Goal: Obtain resource: Download file/media

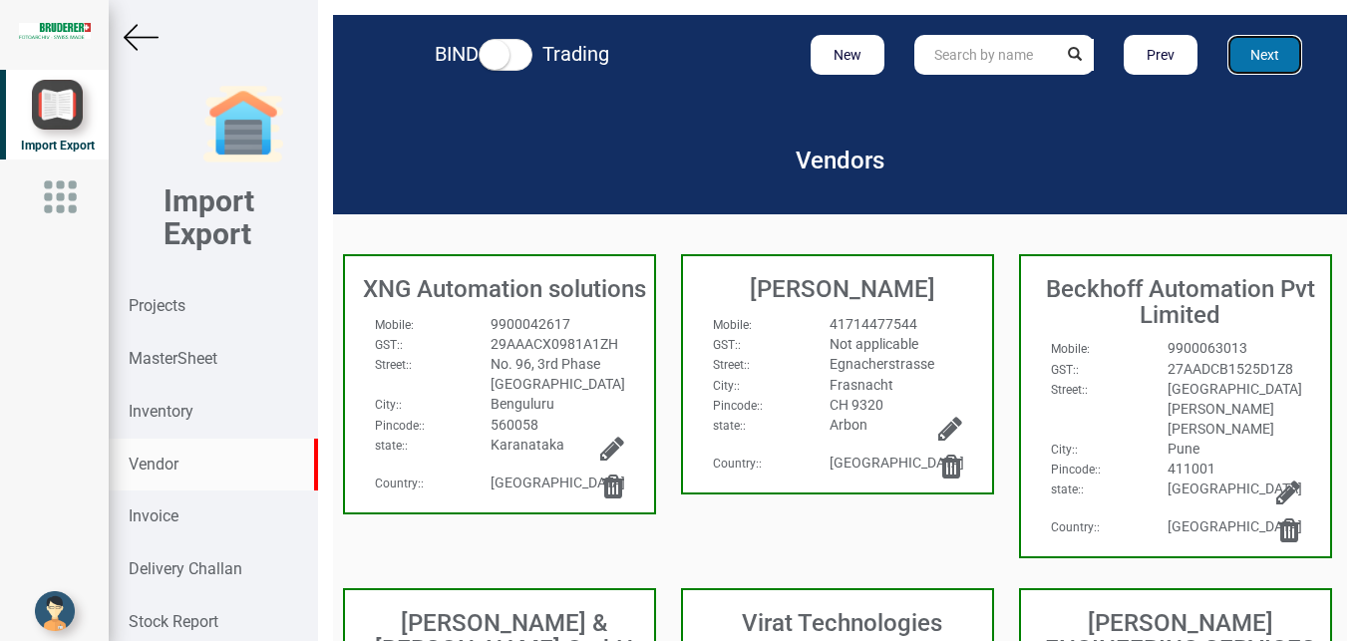
click at [1267, 50] on button "Next" at bounding box center [1265, 55] width 75 height 40
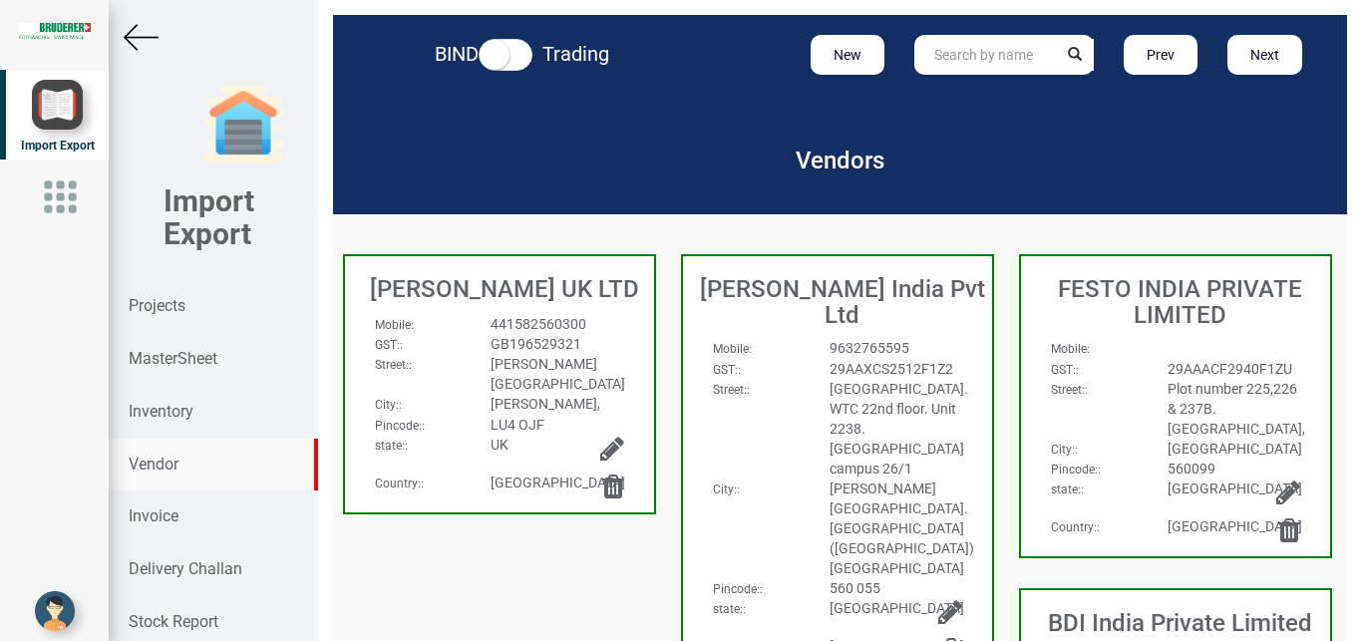
click at [1277, 414] on div "Plot number 225,226 & 237B. [GEOGRAPHIC_DATA]," at bounding box center [1234, 409] width 163 height 60
click at [1108, 361] on div "GST: :" at bounding box center [1094, 369] width 117 height 20
click at [1277, 507] on icon at bounding box center [1289, 493] width 24 height 28
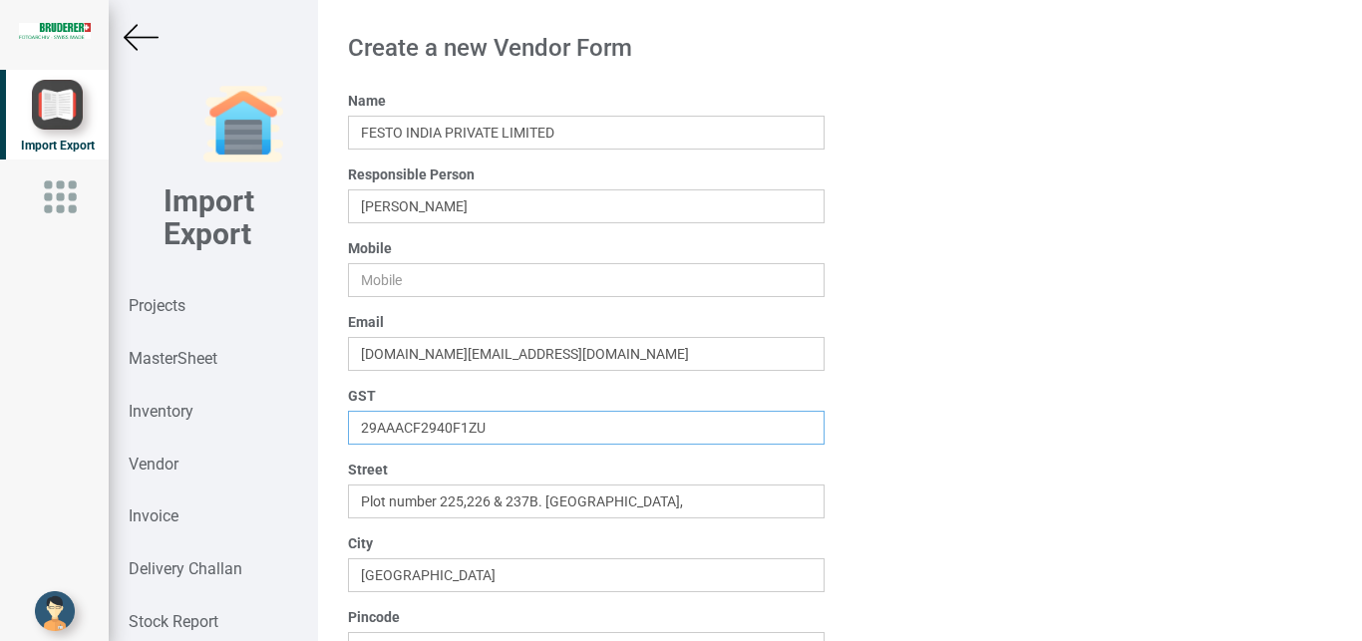
drag, startPoint x: 533, startPoint y: 428, endPoint x: 423, endPoint y: 372, distance: 123.1
click at [348, 420] on input "29AAACF2940F1ZU" at bounding box center [587, 428] width 478 height 34
paste input "33AAACF2940F1Z5"
type input "33AAACF2940F1Z5"
drag, startPoint x: 742, startPoint y: 505, endPoint x: 0, endPoint y: 461, distance: 743.3
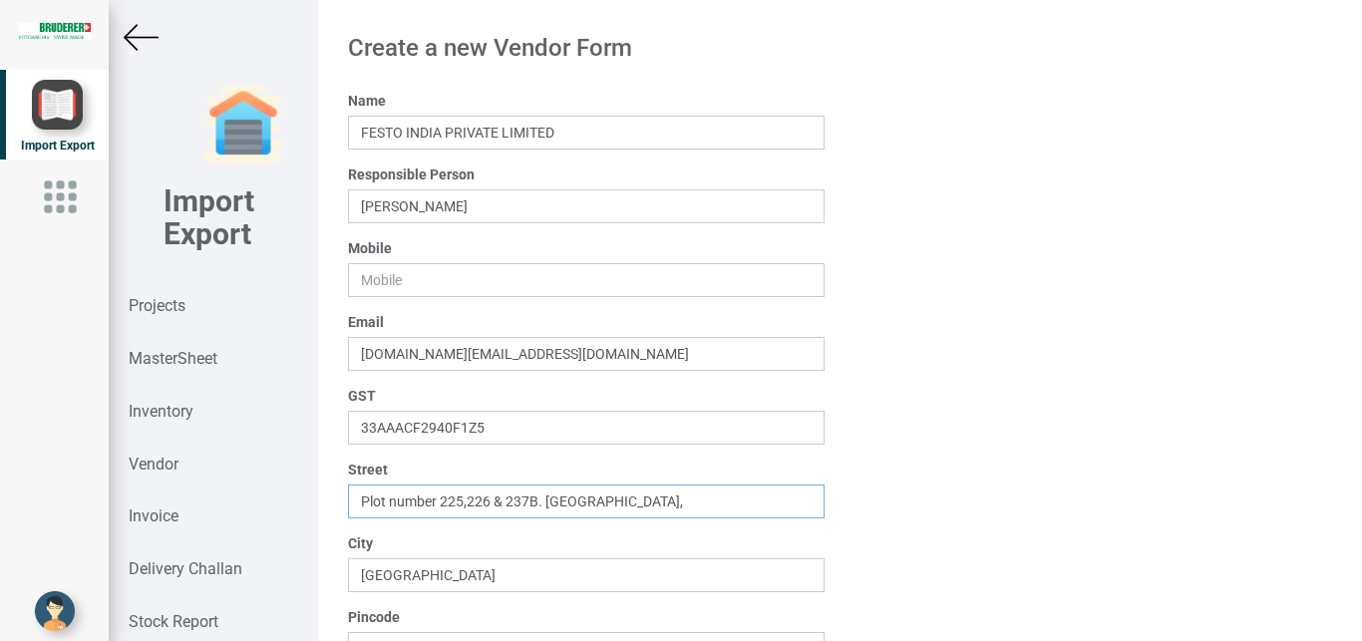
click at [348, 485] on input "Plot number 225,226 & 237B. [GEOGRAPHIC_DATA]," at bounding box center [587, 502] width 478 height 34
click at [375, 503] on input "text" at bounding box center [587, 502] width 478 height 34
paste input "[GEOGRAPHIC_DATA]-635113,[GEOGRAPHIC_DATA],[GEOGRAPHIC_DATA],[GEOGRAPHIC_DATA]"
type input "[GEOGRAPHIC_DATA]-635113,[GEOGRAPHIC_DATA],[GEOGRAPHIC_DATA],[GEOGRAPHIC_DATA]"
drag, startPoint x: 460, startPoint y: 572, endPoint x: 312, endPoint y: 572, distance: 147.6
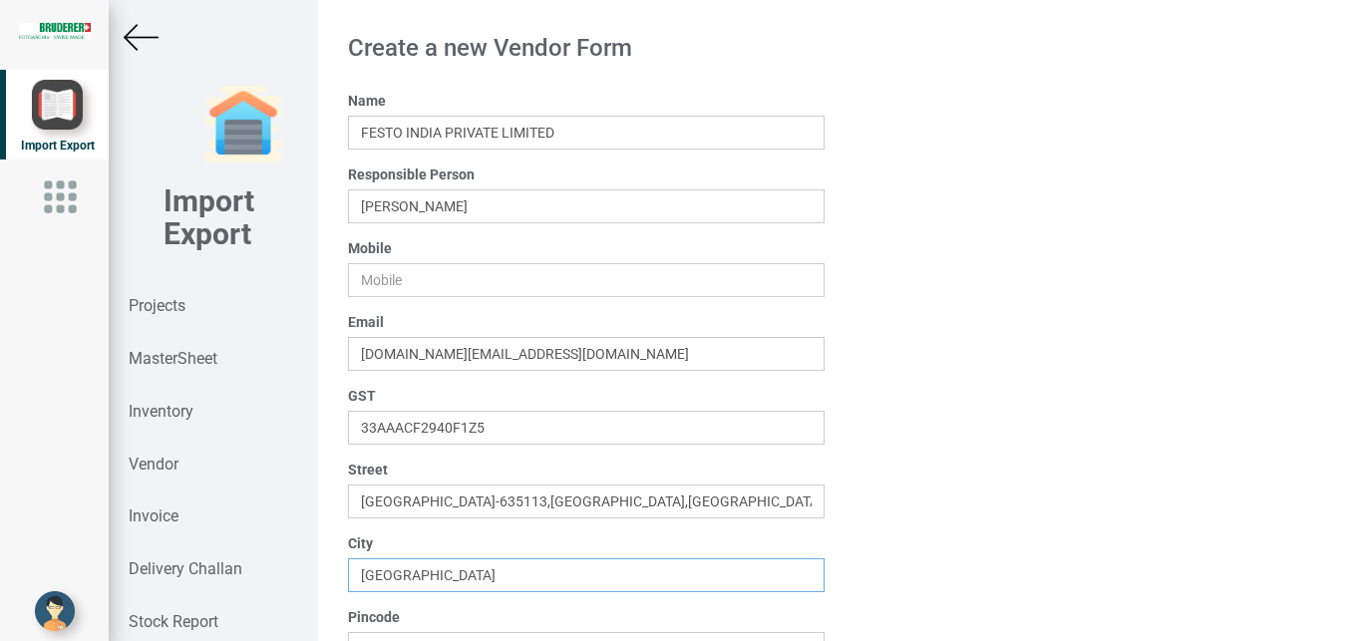
click at [348, 572] on input "[GEOGRAPHIC_DATA]" at bounding box center [587, 575] width 478 height 34
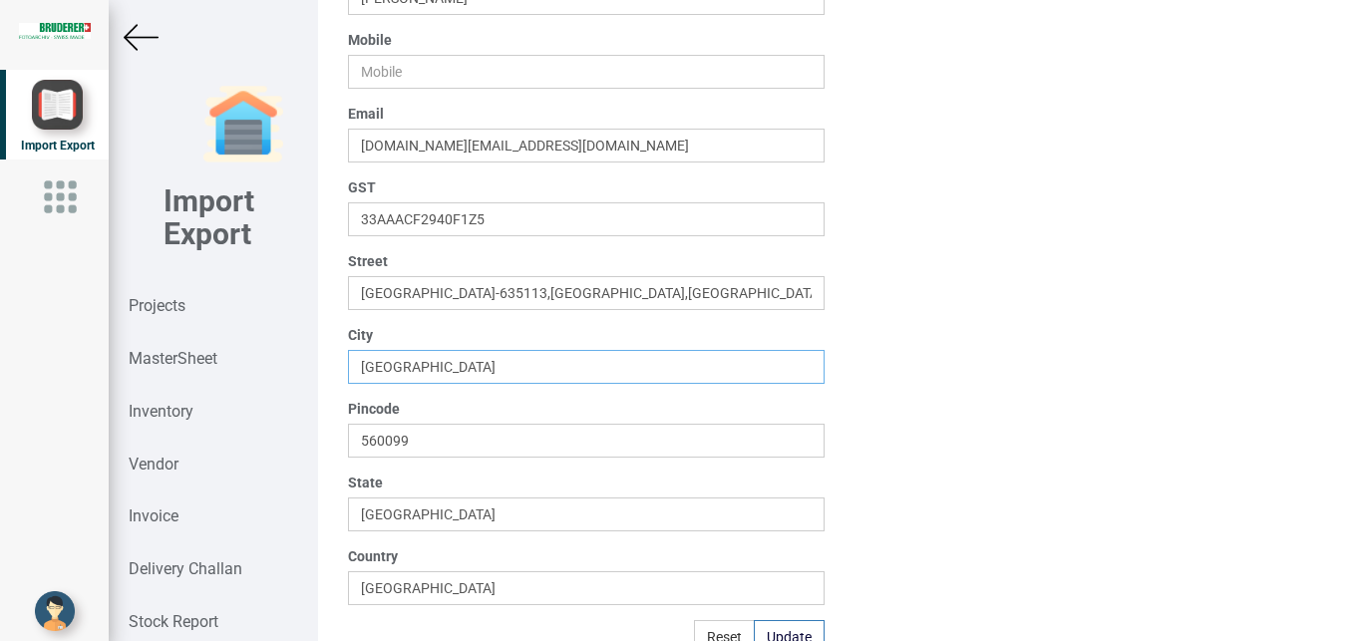
scroll to position [206, 0]
drag, startPoint x: 484, startPoint y: 513, endPoint x: 99, endPoint y: 513, distance: 384.9
click at [348, 513] on input "[GEOGRAPHIC_DATA]" at bounding box center [587, 517] width 478 height 34
type input "t"
type input "[GEOGRAPHIC_DATA]"
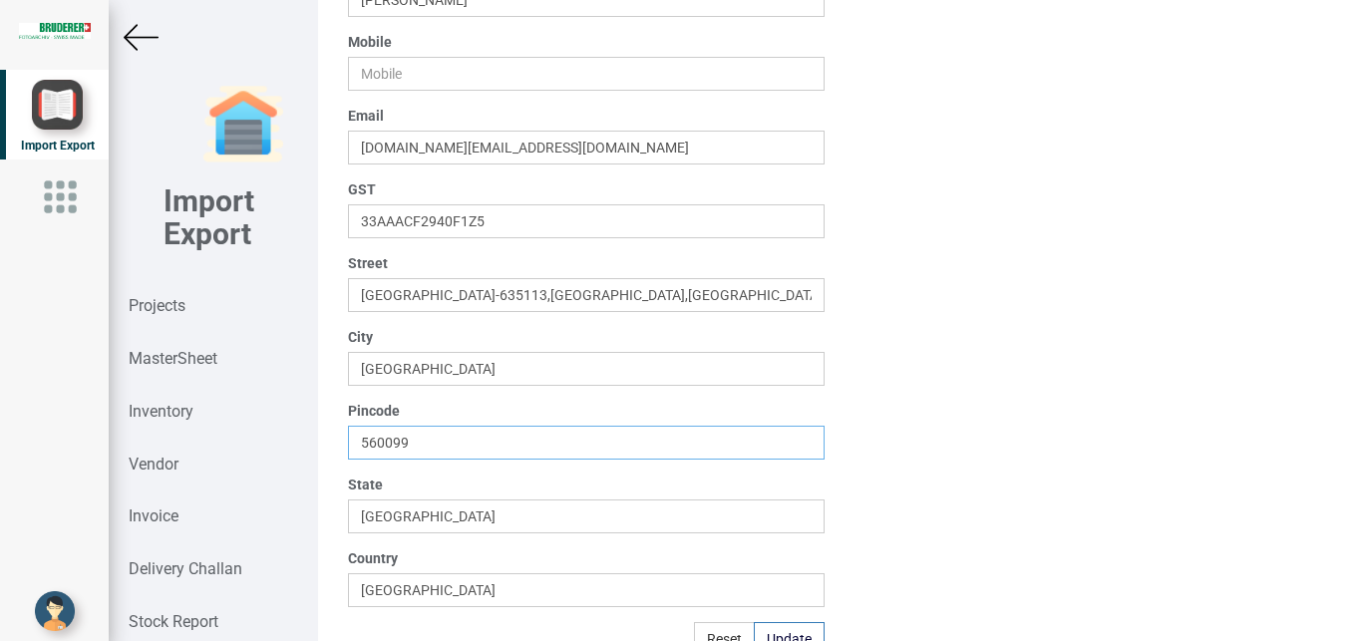
drag, startPoint x: 456, startPoint y: 436, endPoint x: 330, endPoint y: 433, distance: 125.7
click at [348, 433] on input "560099" at bounding box center [587, 443] width 478 height 34
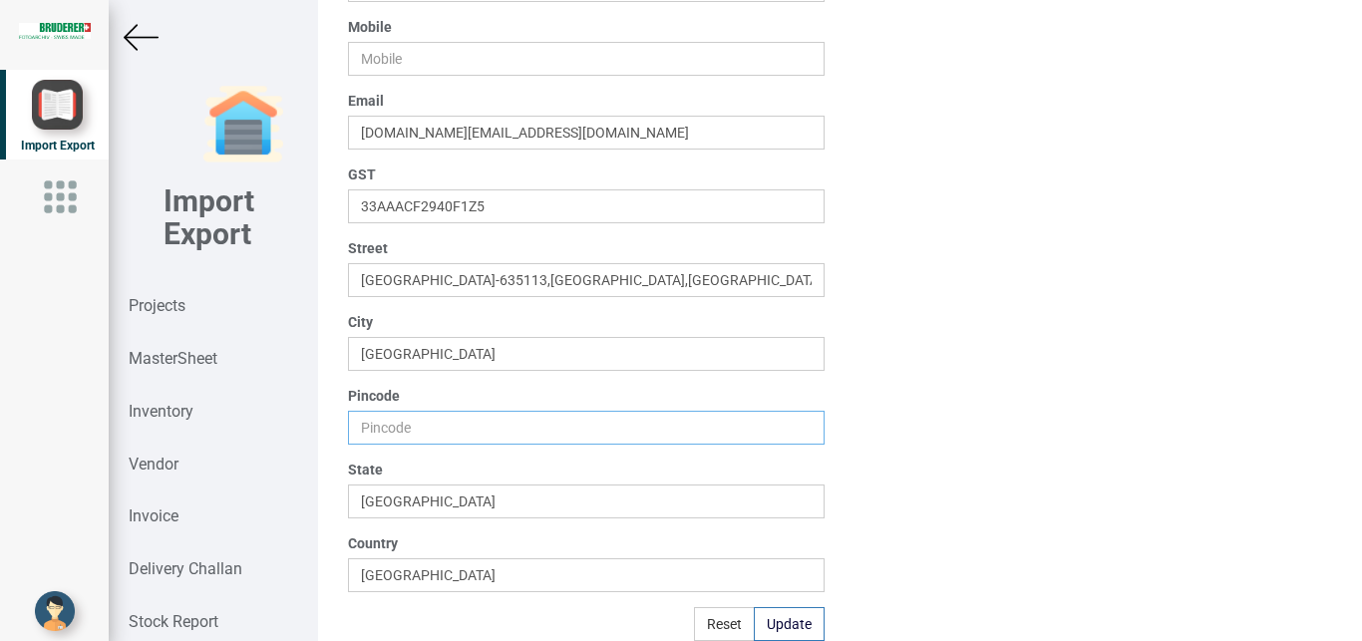
click at [368, 427] on input "text" at bounding box center [587, 428] width 478 height 34
type input "635113"
click at [784, 624] on button "Update" at bounding box center [789, 624] width 71 height 34
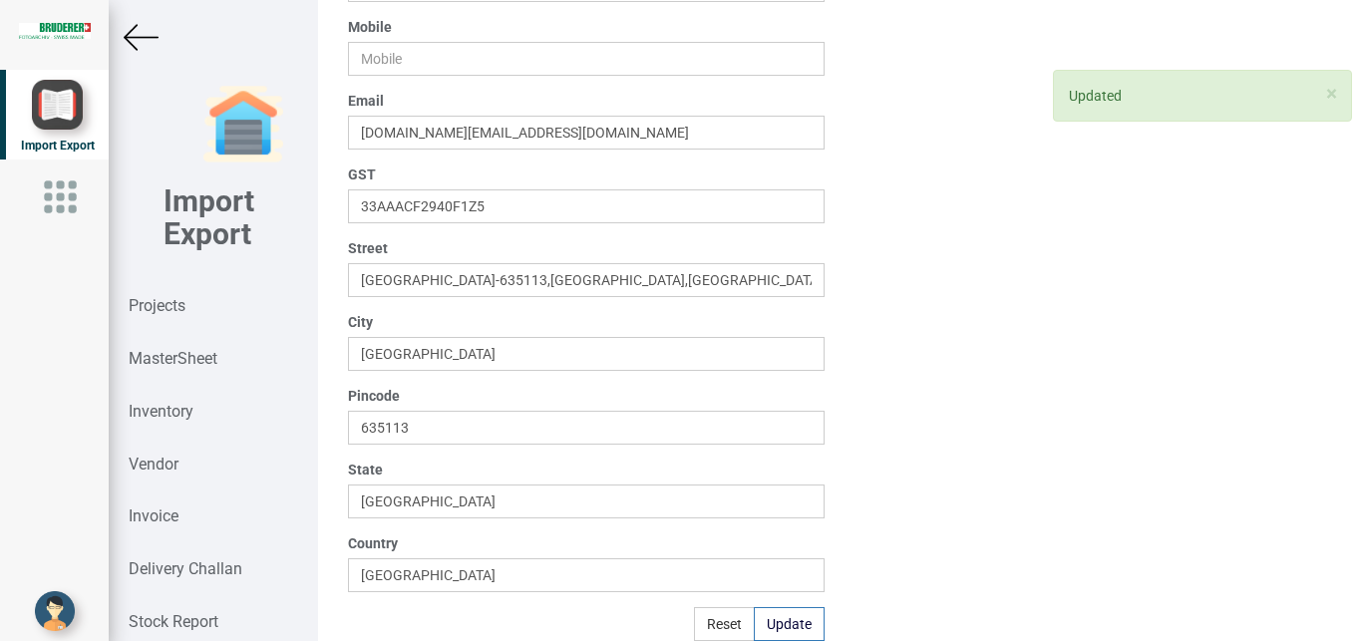
drag, startPoint x: 165, startPoint y: 305, endPoint x: 1267, endPoint y: 101, distance: 1120.8
click at [150, 300] on strong "Projects" at bounding box center [157, 305] width 57 height 19
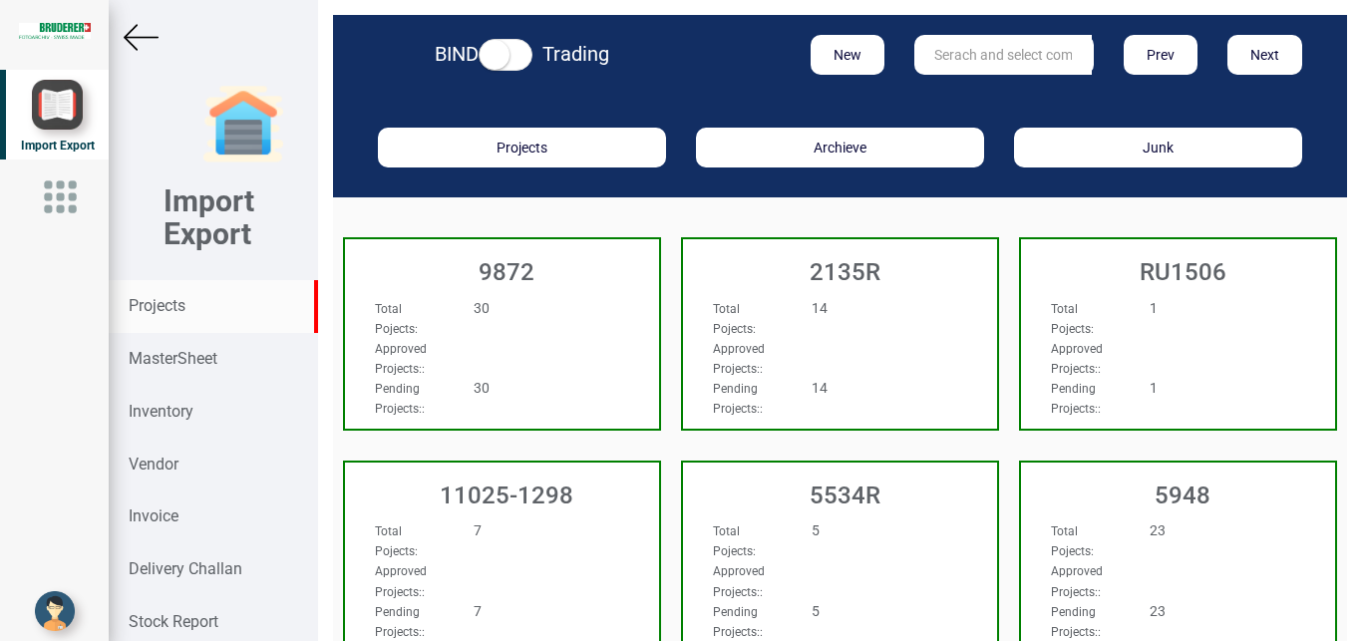
click at [974, 42] on input "text" at bounding box center [1003, 55] width 178 height 40
type input "8"
type input "9927"
click at [980, 89] on link "9927" at bounding box center [994, 96] width 158 height 26
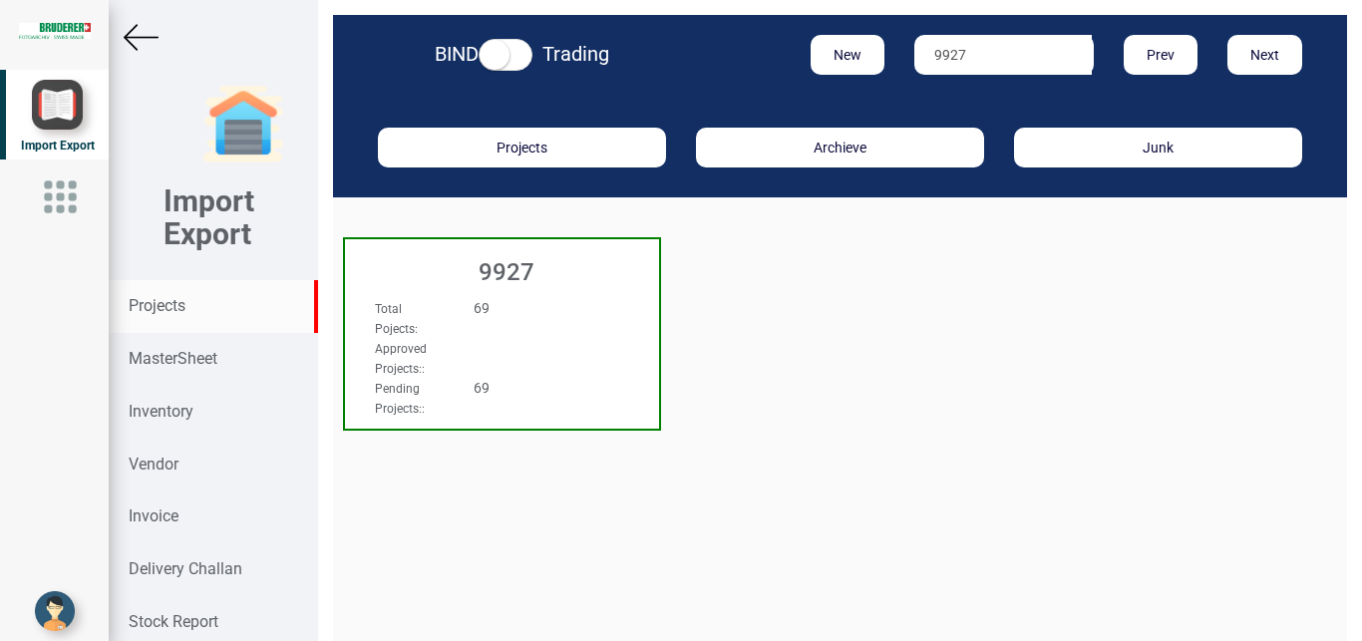
drag, startPoint x: 538, startPoint y: 294, endPoint x: 1361, endPoint y: 12, distance: 870.7
click at [543, 294] on div "9927" at bounding box center [502, 267] width 314 height 56
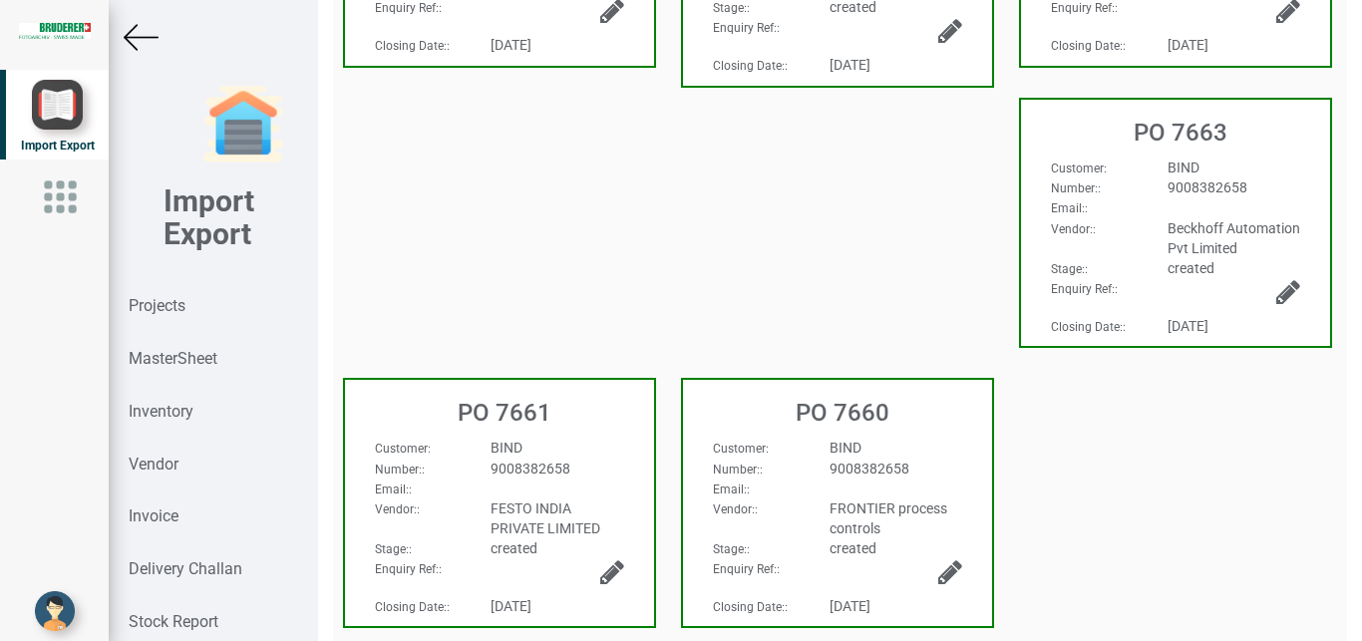
scroll to position [987, 0]
drag, startPoint x: 588, startPoint y: 500, endPoint x: 512, endPoint y: 528, distance: 81.7
click at [585, 500] on div "FESTO INDIA PRIVATE LIMITED" at bounding box center [557, 517] width 163 height 40
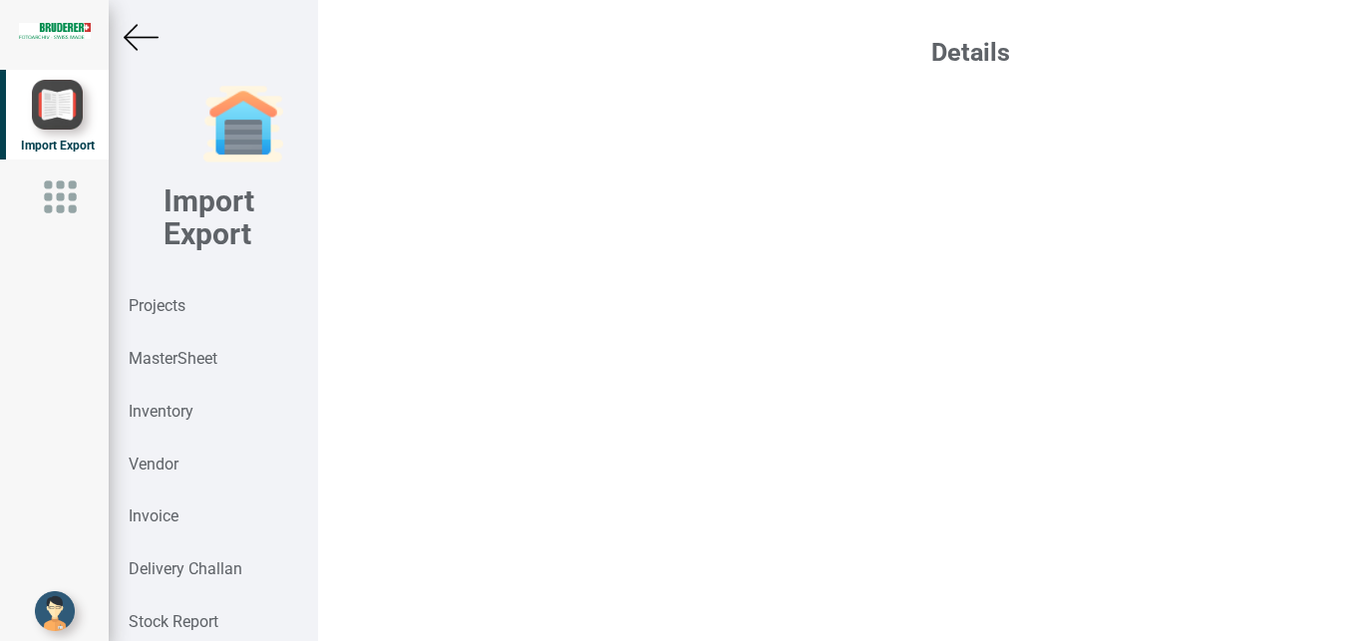
select select "INR"
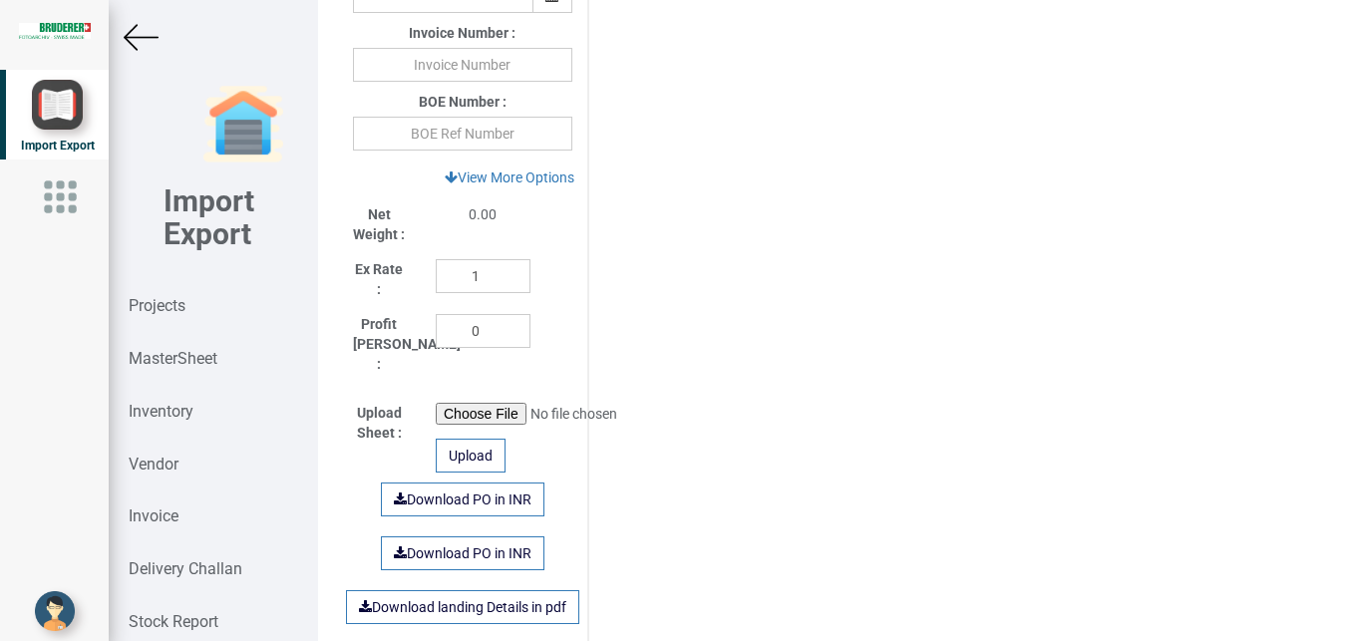
scroll to position [933, 0]
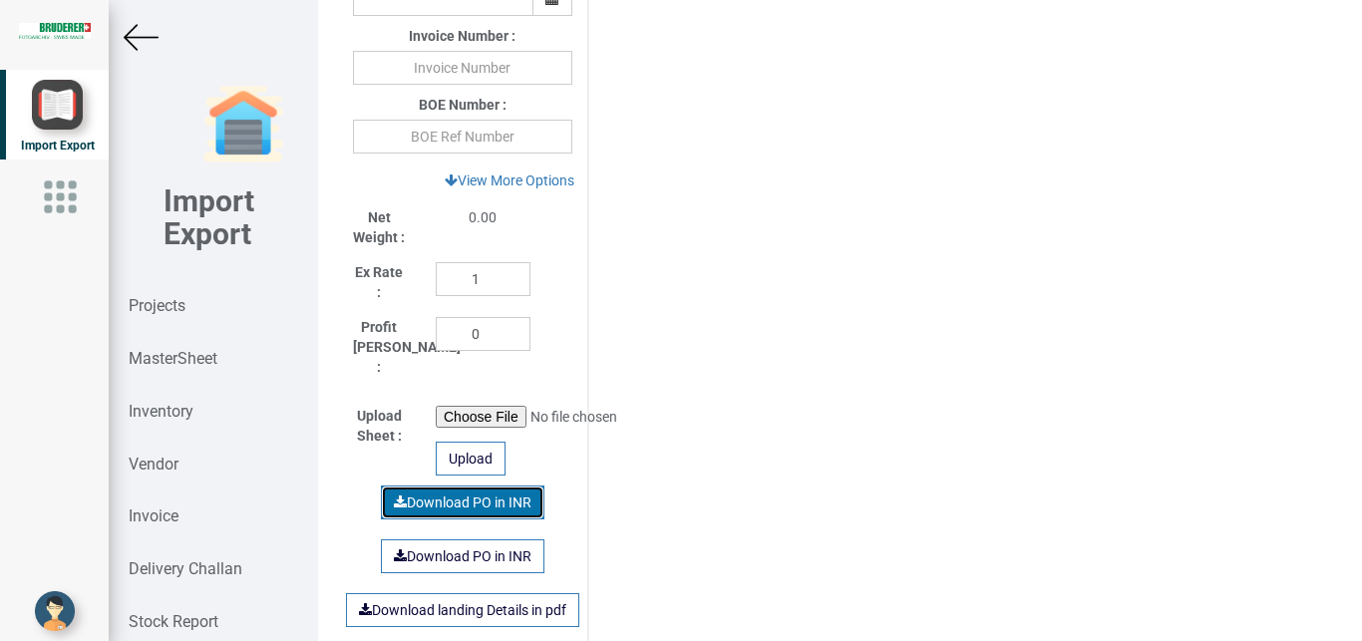
click at [453, 486] on link "Download PO in INR" at bounding box center [463, 503] width 164 height 34
